Goal: Information Seeking & Learning: Find specific fact

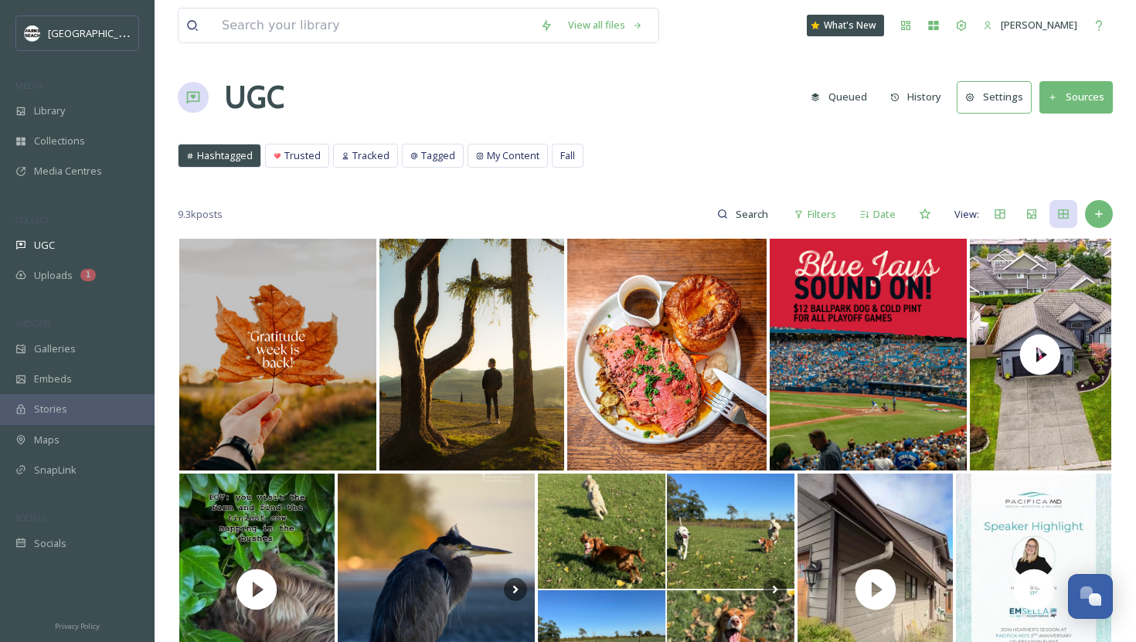
scroll to position [562, 0]
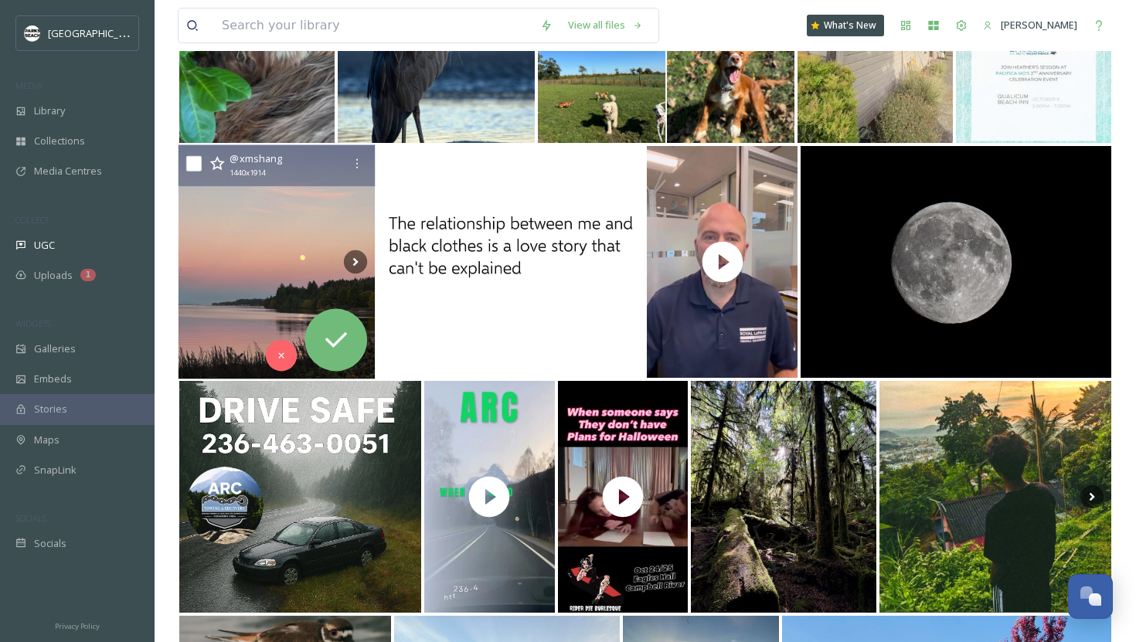
click at [243, 330] on img at bounding box center [276, 262] width 197 height 234
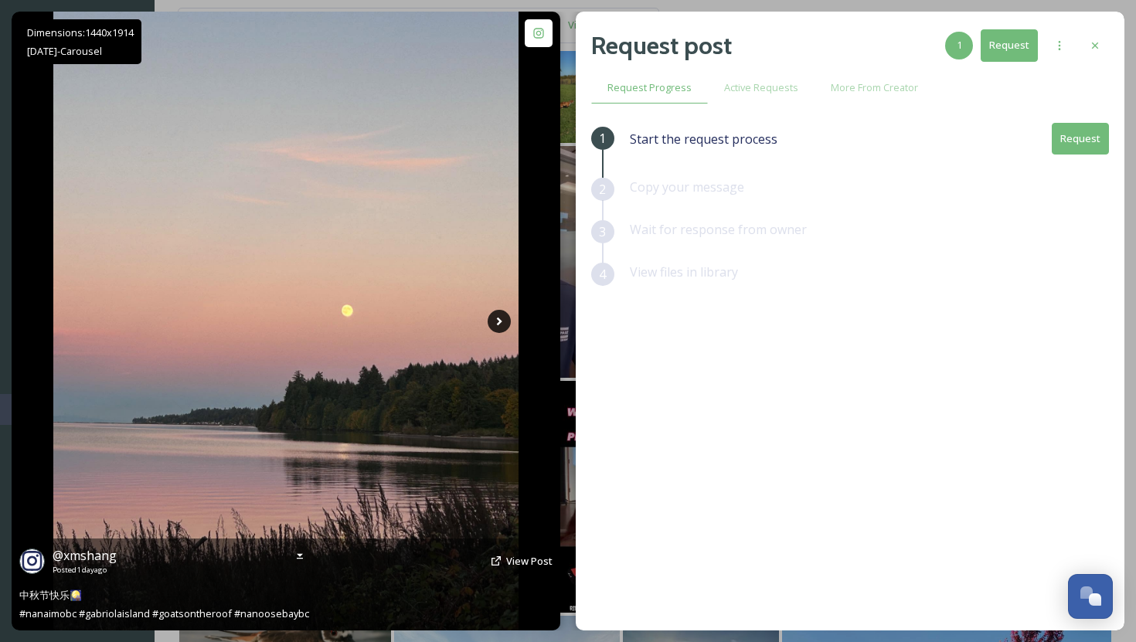
click at [494, 318] on icon at bounding box center [498, 321] width 23 height 23
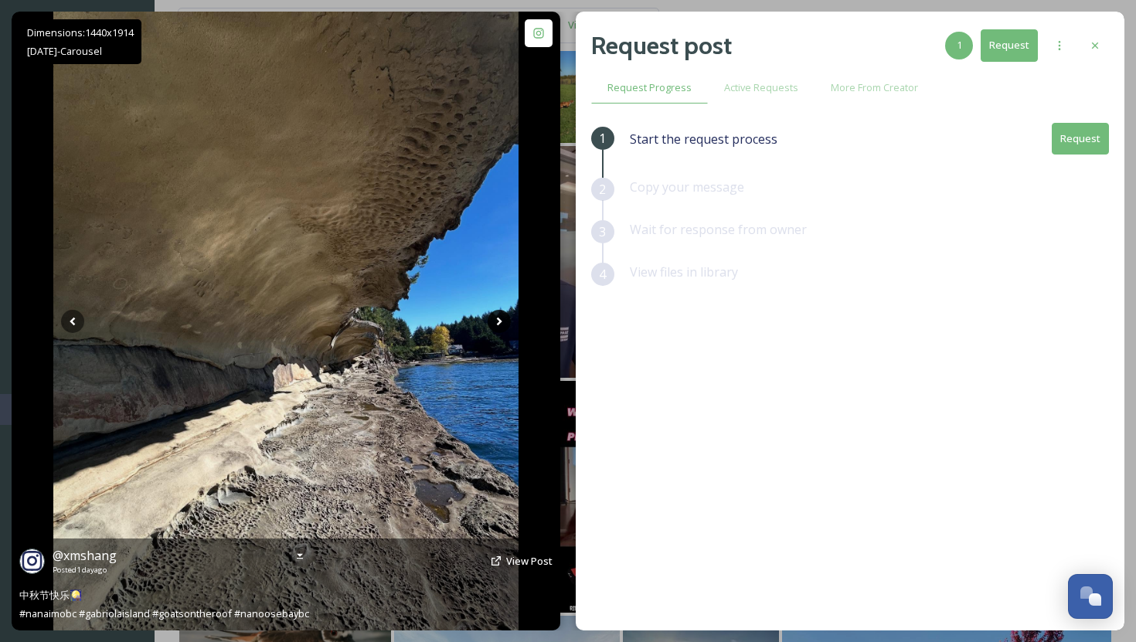
click at [503, 320] on icon at bounding box center [498, 321] width 23 height 23
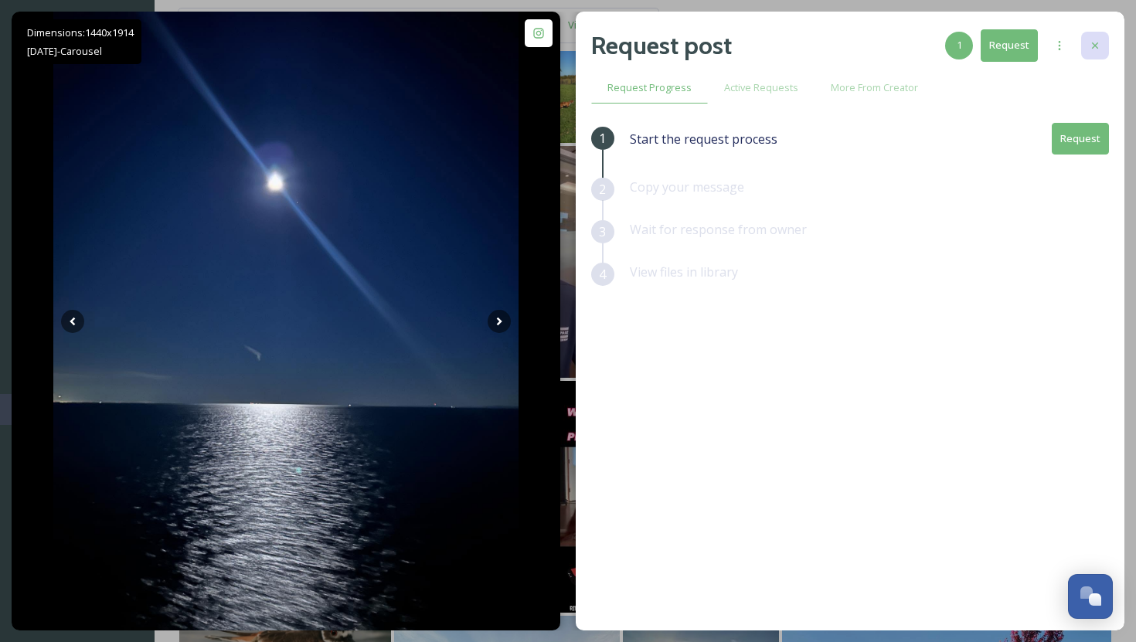
click at [1089, 53] on div at bounding box center [1095, 46] width 28 height 28
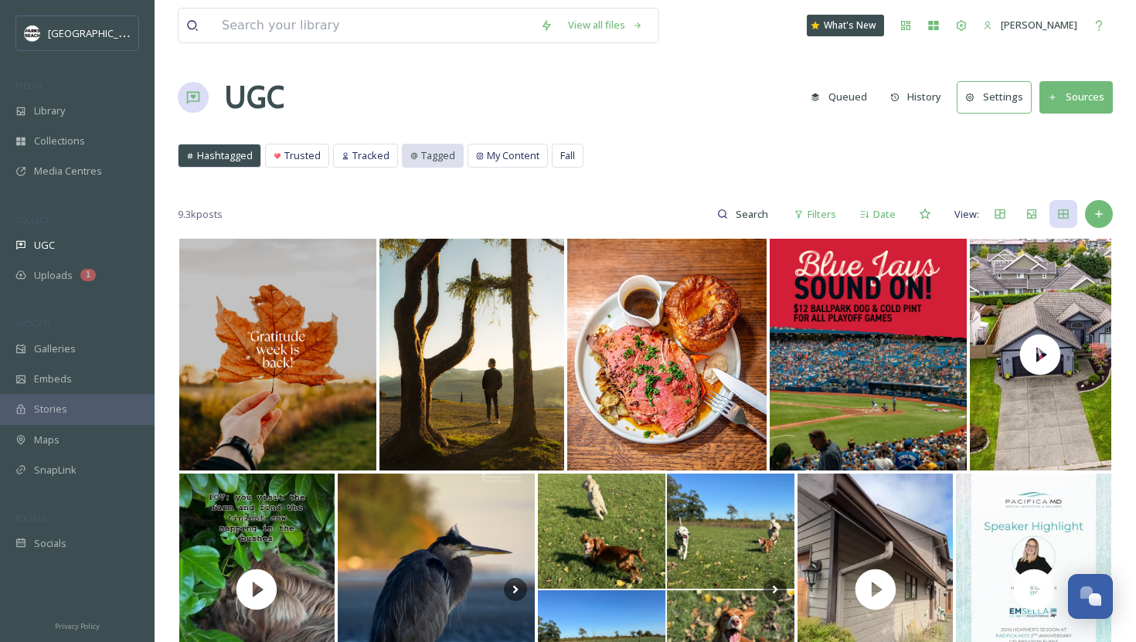
click at [439, 155] on span "Tagged" at bounding box center [438, 155] width 34 height 15
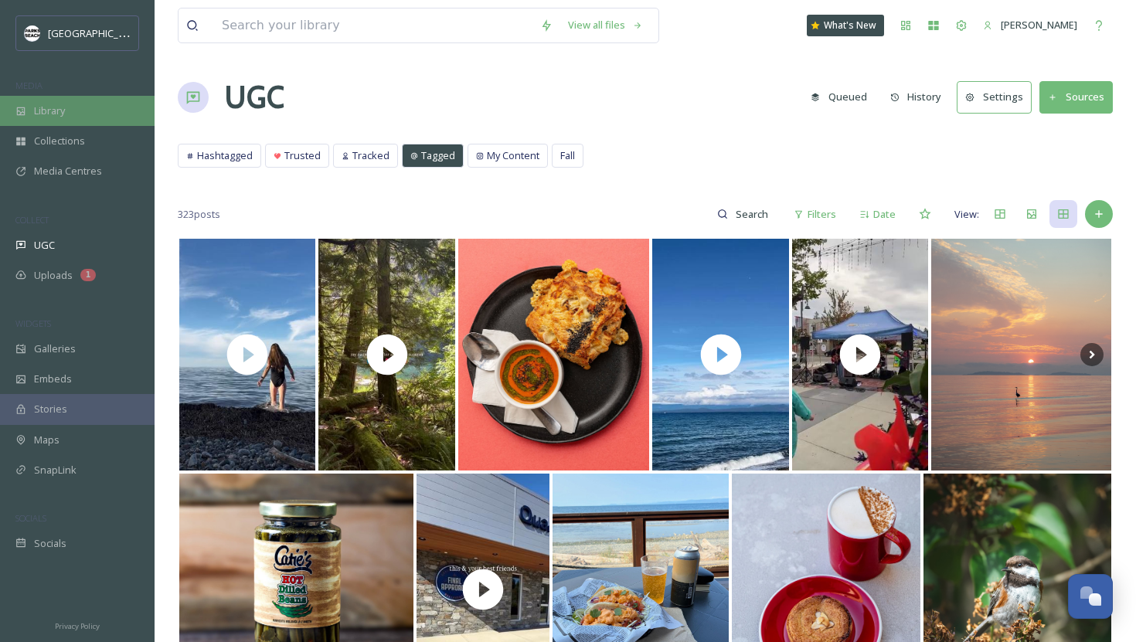
click at [60, 97] on div "Library" at bounding box center [77, 111] width 155 height 30
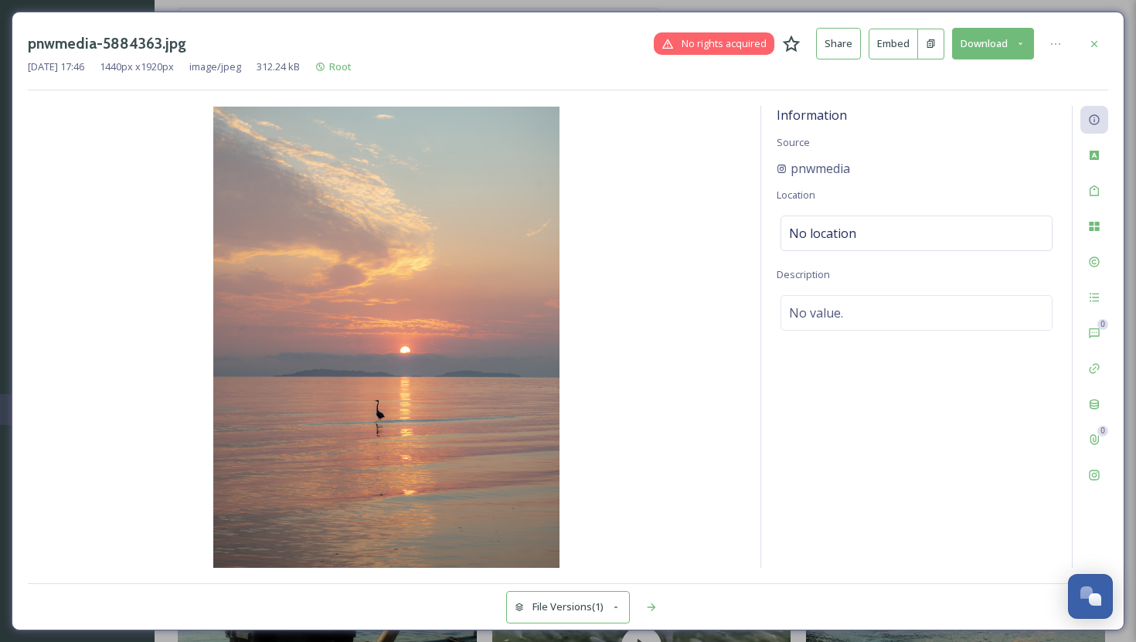
scroll to position [342, 0]
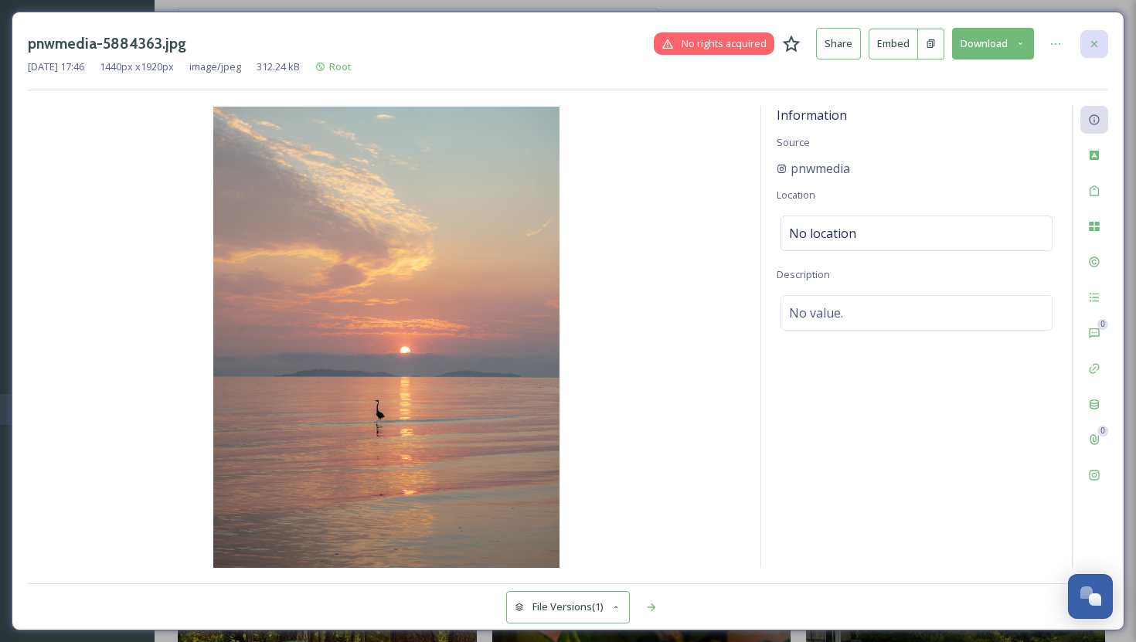
click at [1088, 39] on icon at bounding box center [1094, 44] width 12 height 12
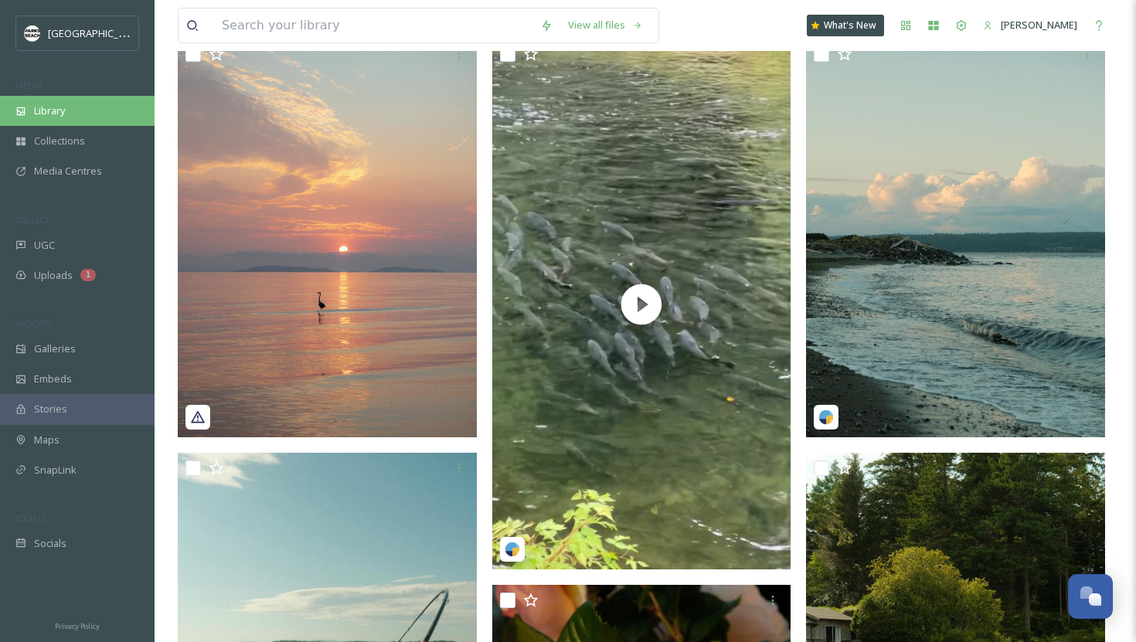
click at [60, 118] on div "Library" at bounding box center [77, 111] width 155 height 30
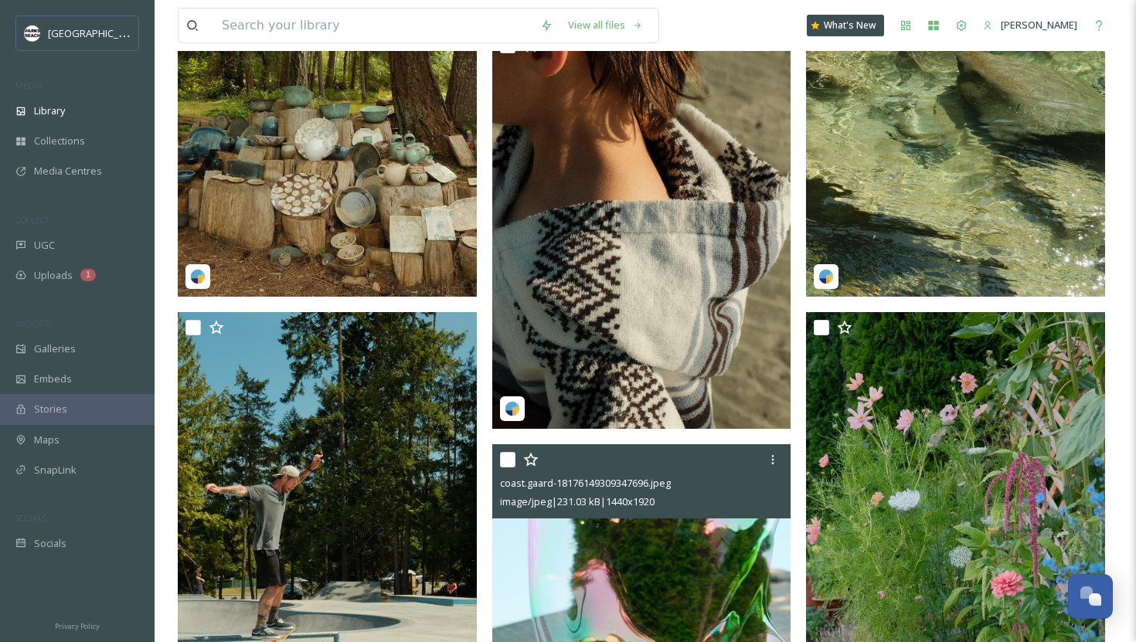
scroll to position [2029, 0]
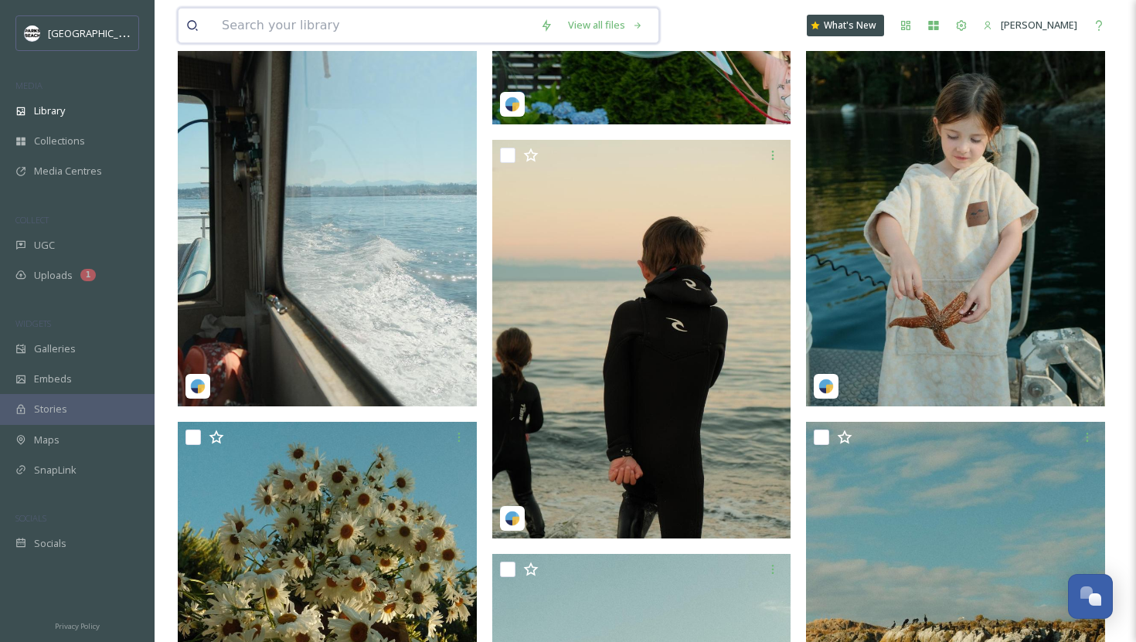
click at [358, 13] on input at bounding box center [373, 25] width 318 height 34
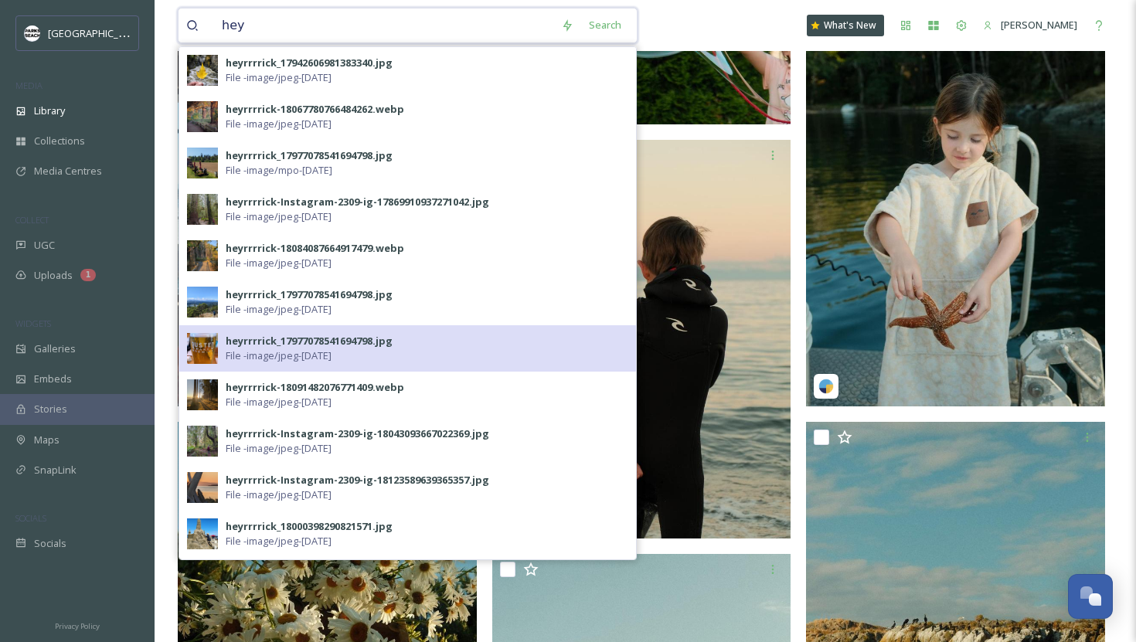
type input "hey"
click at [301, 345] on div "heyrrrrick_17977078541694798.jpg" at bounding box center [309, 341] width 167 height 15
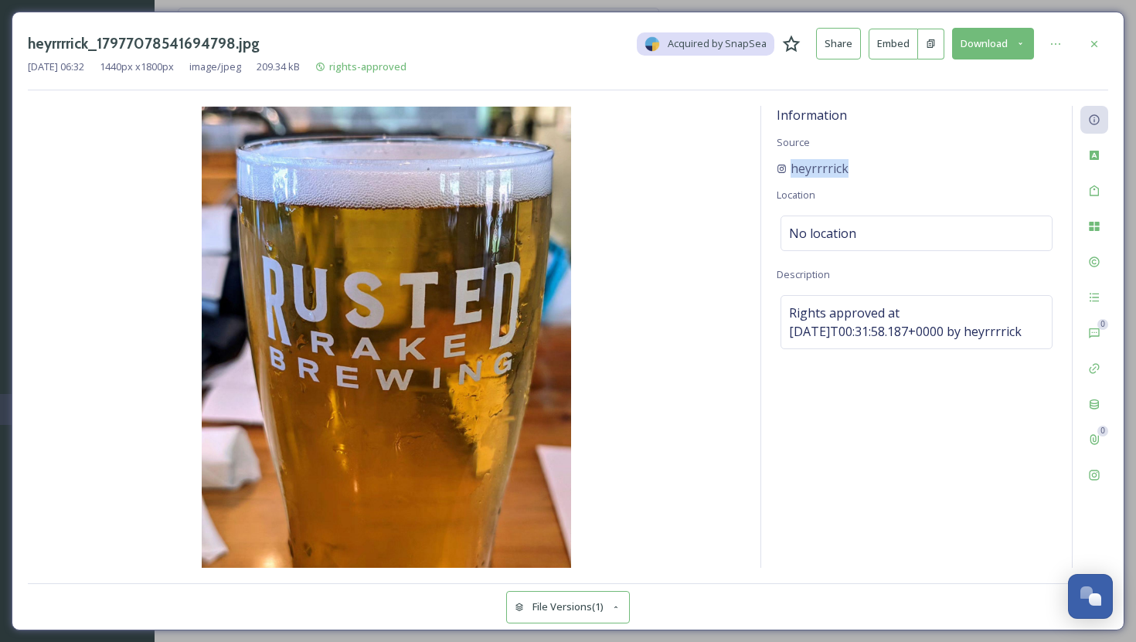
drag, startPoint x: 881, startPoint y: 168, endPoint x: 760, endPoint y: 166, distance: 120.5
click at [760, 166] on div "Information Source heyrrrrick Location No location Description Rights approved …" at bounding box center [934, 337] width 348 height 462
copy span "heyrrrrick"
